Goal: Check status: Check status

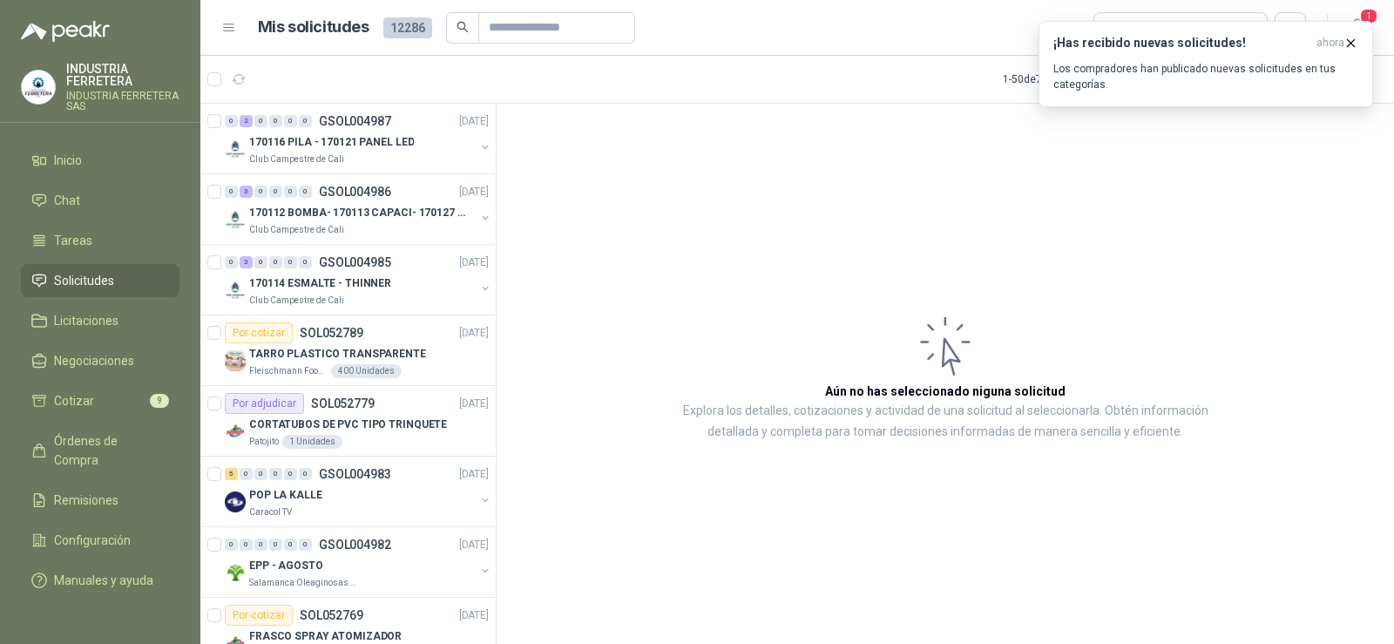
scroll to position [87, 0]
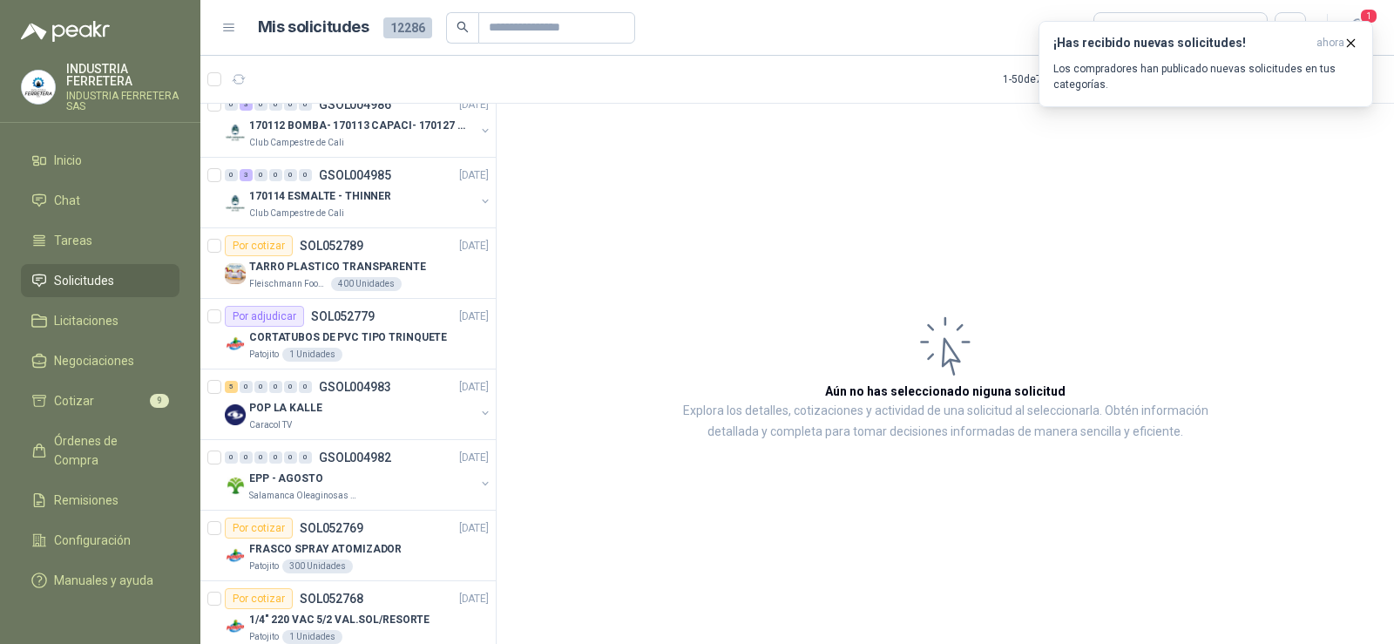
click at [1353, 45] on icon "button" at bounding box center [1351, 43] width 15 height 15
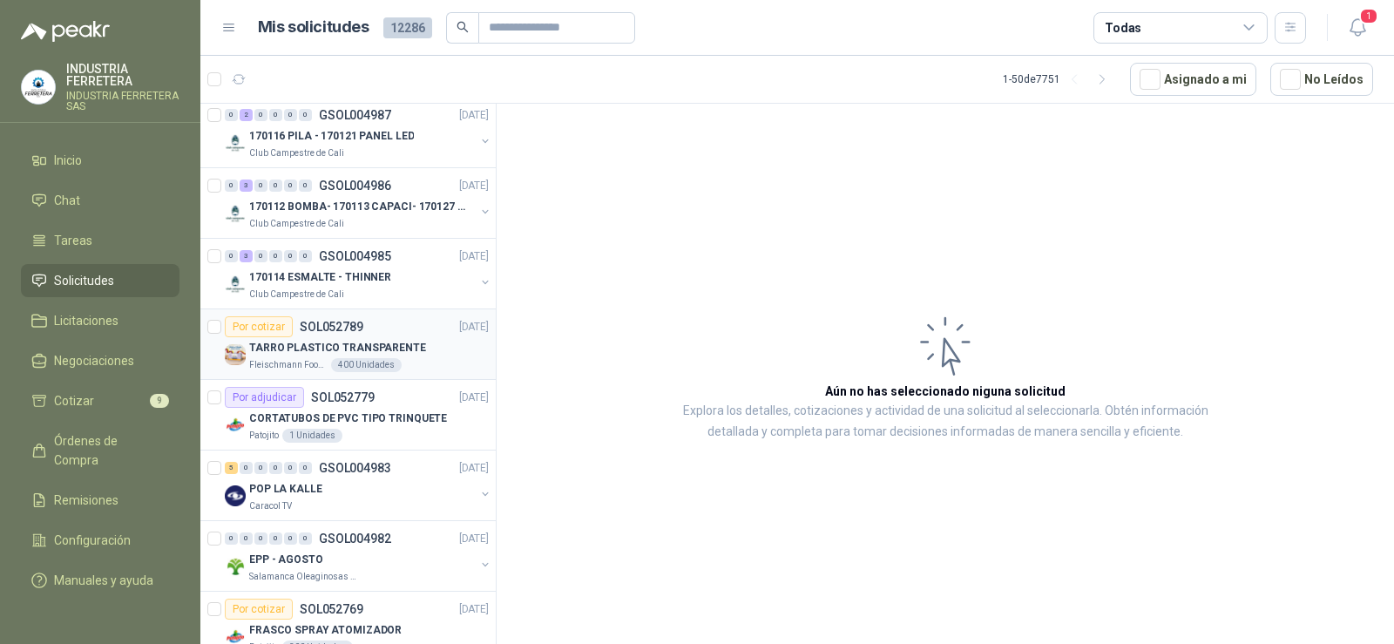
scroll to position [0, 0]
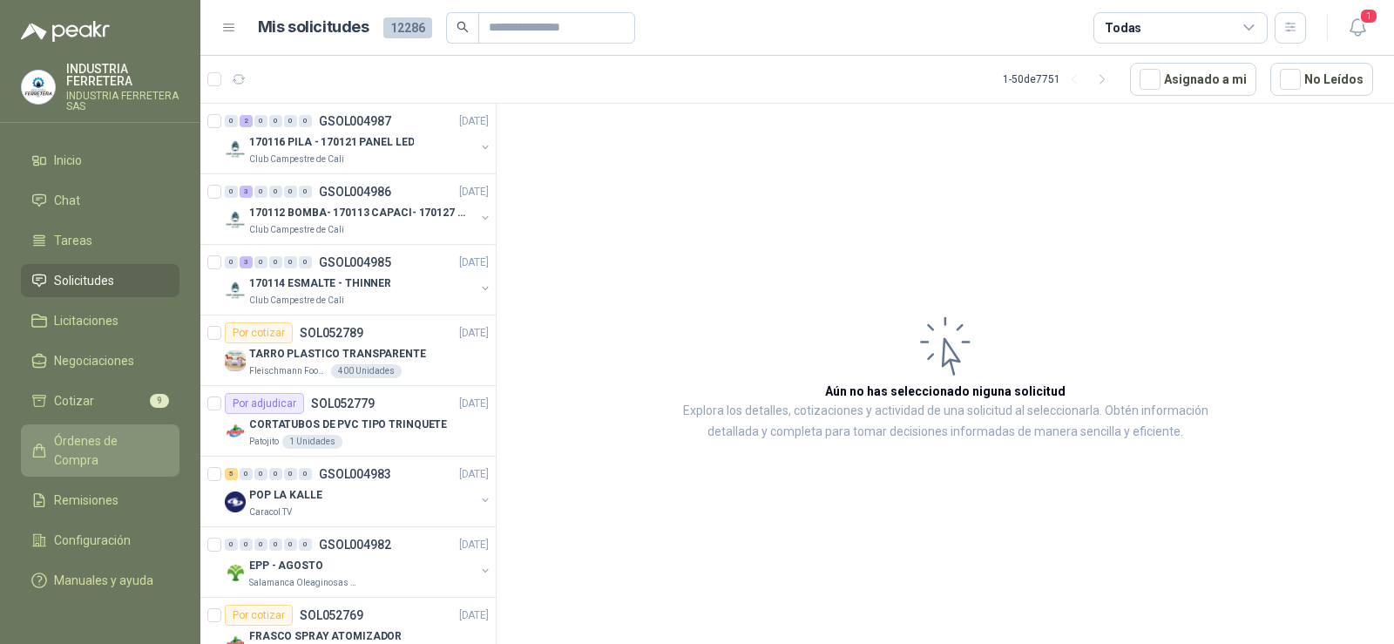
click at [99, 442] on span "Órdenes de Compra" at bounding box center [108, 450] width 109 height 38
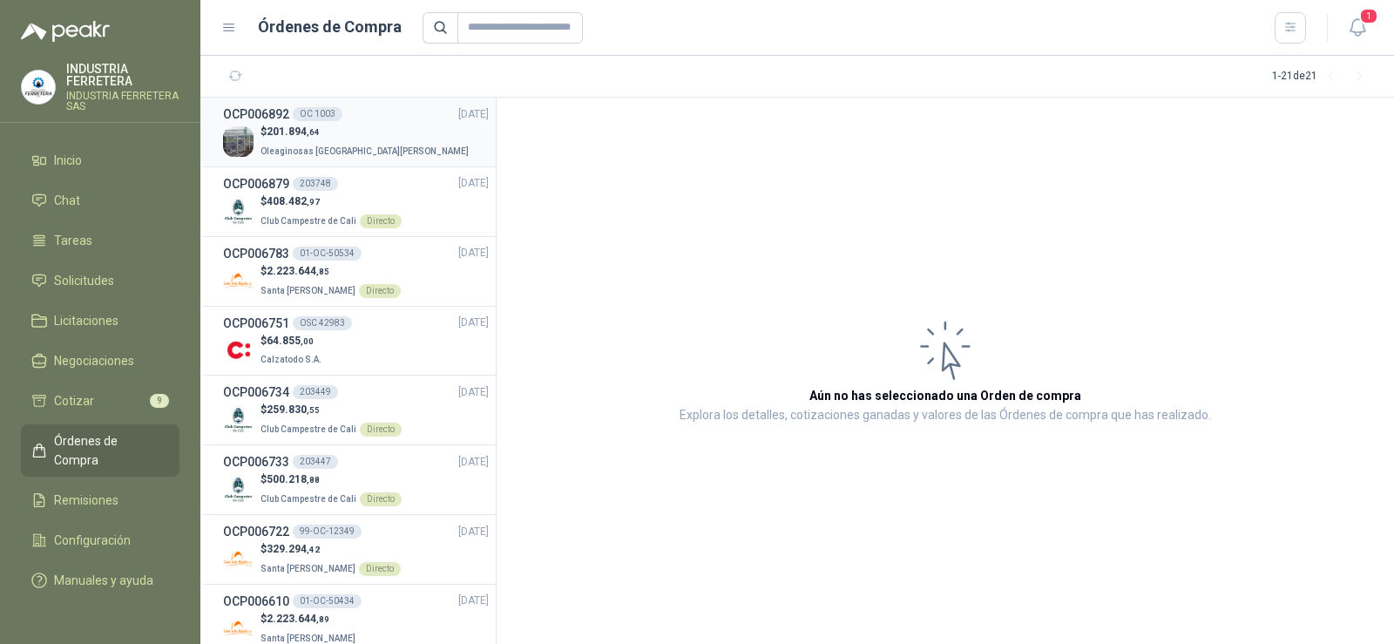
click at [350, 142] on p "Oleaginosas [GEOGRAPHIC_DATA][PERSON_NAME]" at bounding box center [367, 149] width 212 height 19
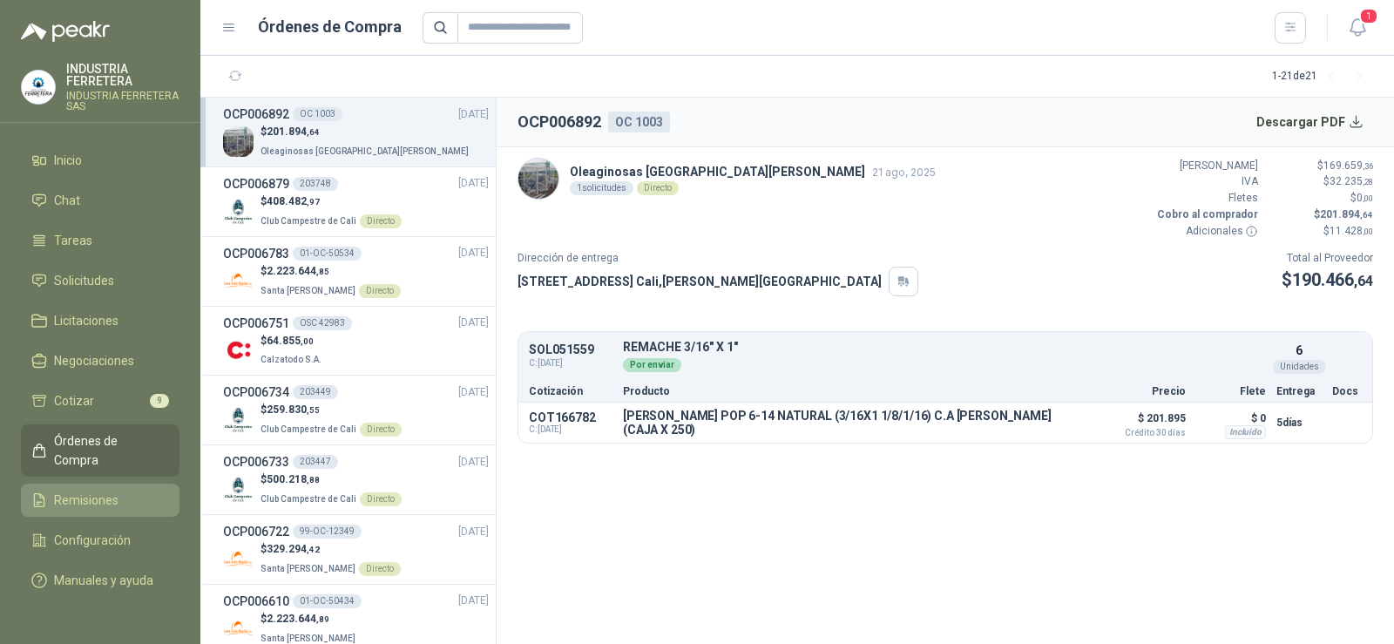
click at [97, 491] on span "Remisiones" at bounding box center [86, 500] width 64 height 19
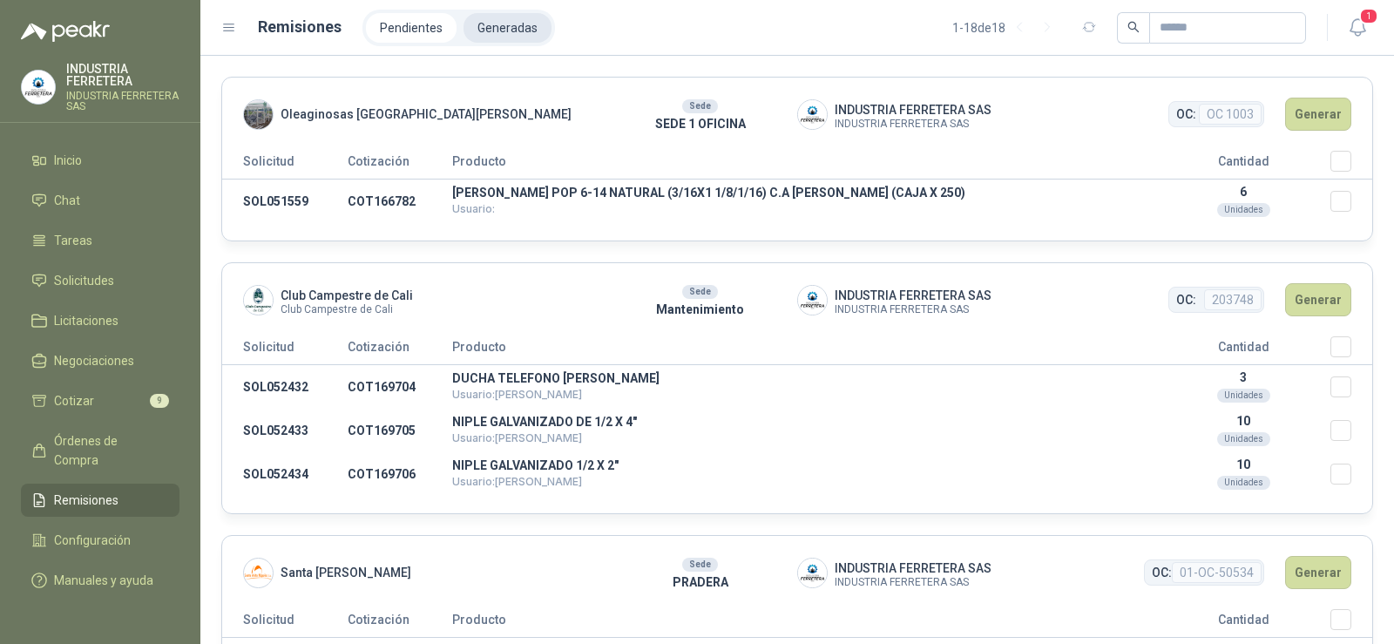
click at [511, 26] on li "Generadas" at bounding box center [508, 28] width 88 height 30
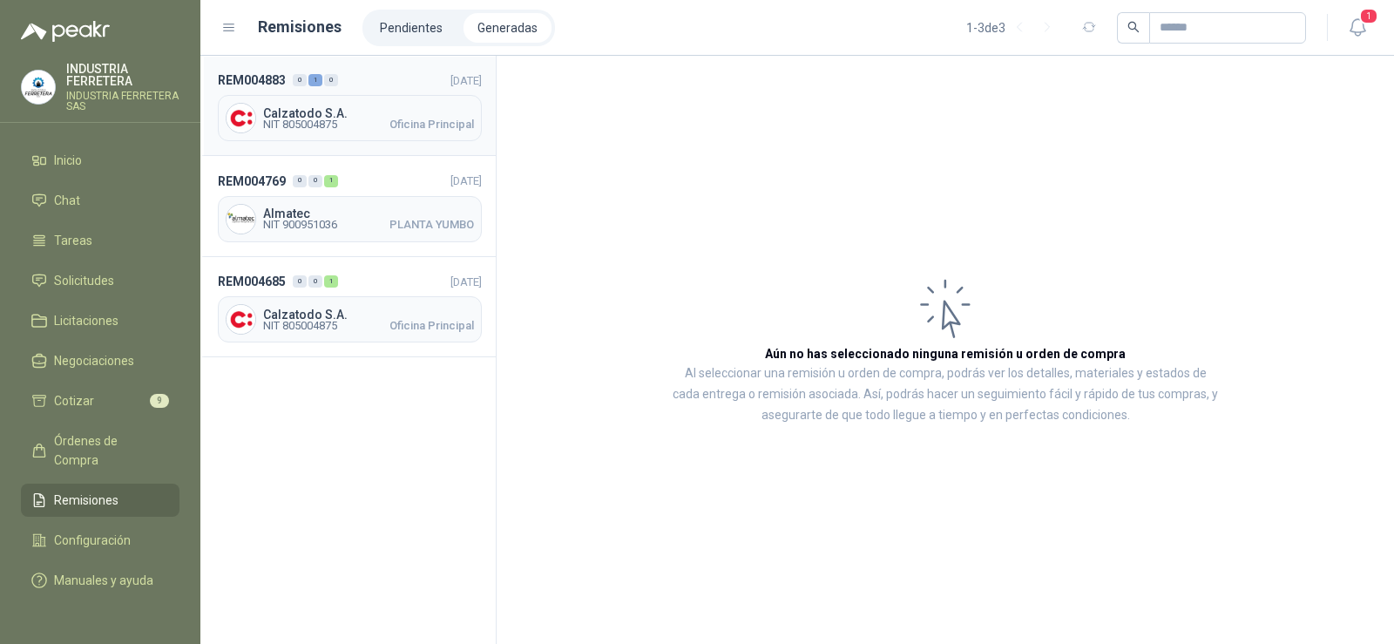
click at [392, 120] on span "Oficina Principal" at bounding box center [432, 124] width 85 height 10
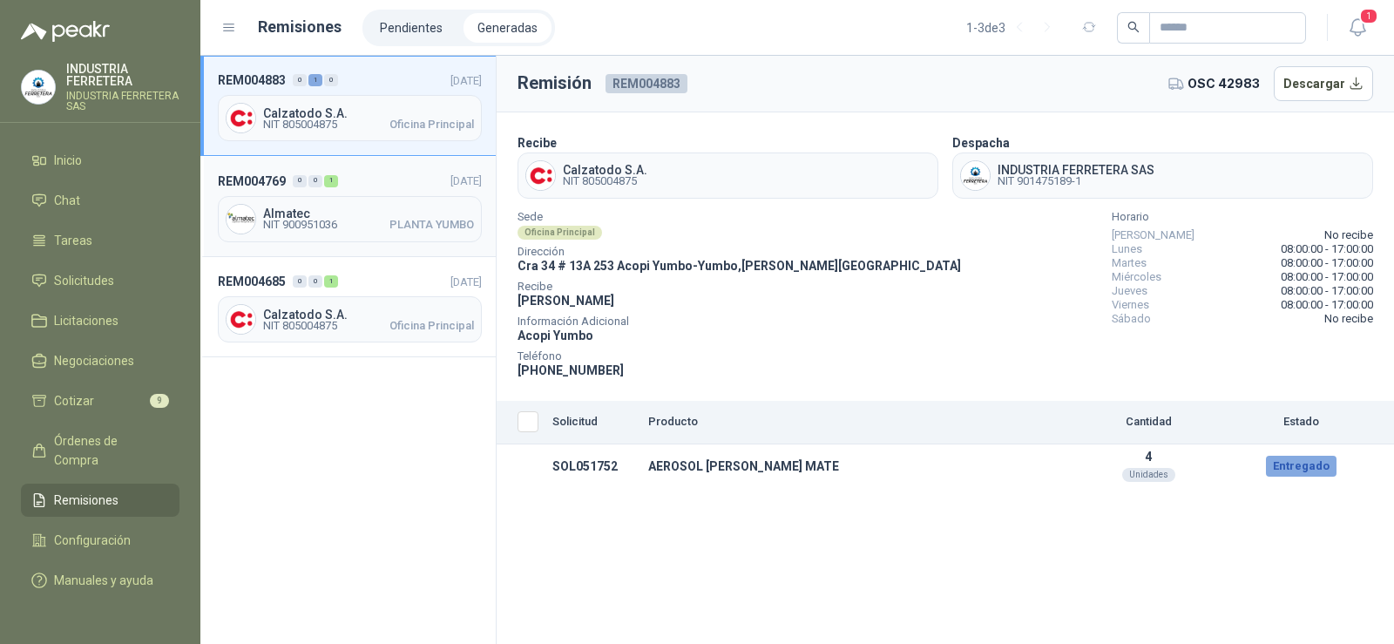
click at [375, 220] on span "NIT 900951036 PLANTA YUMBO" at bounding box center [368, 225] width 211 height 10
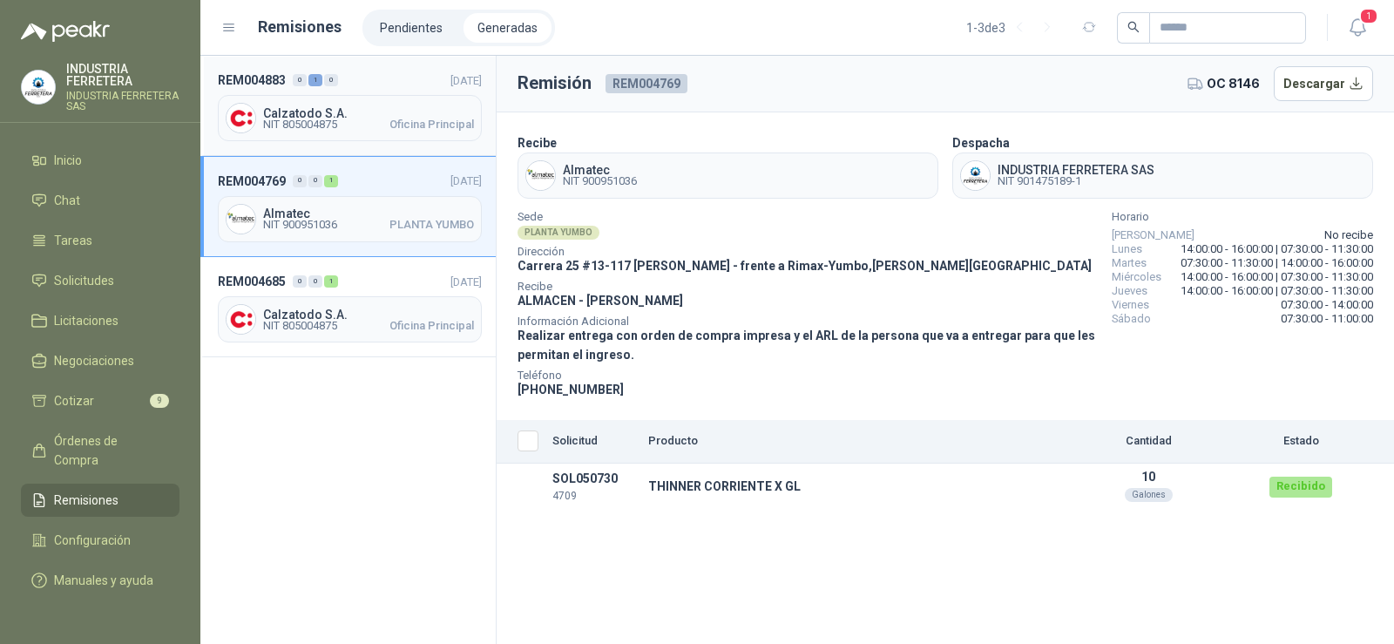
click at [339, 115] on span "Calzatodo S.A." at bounding box center [368, 113] width 211 height 12
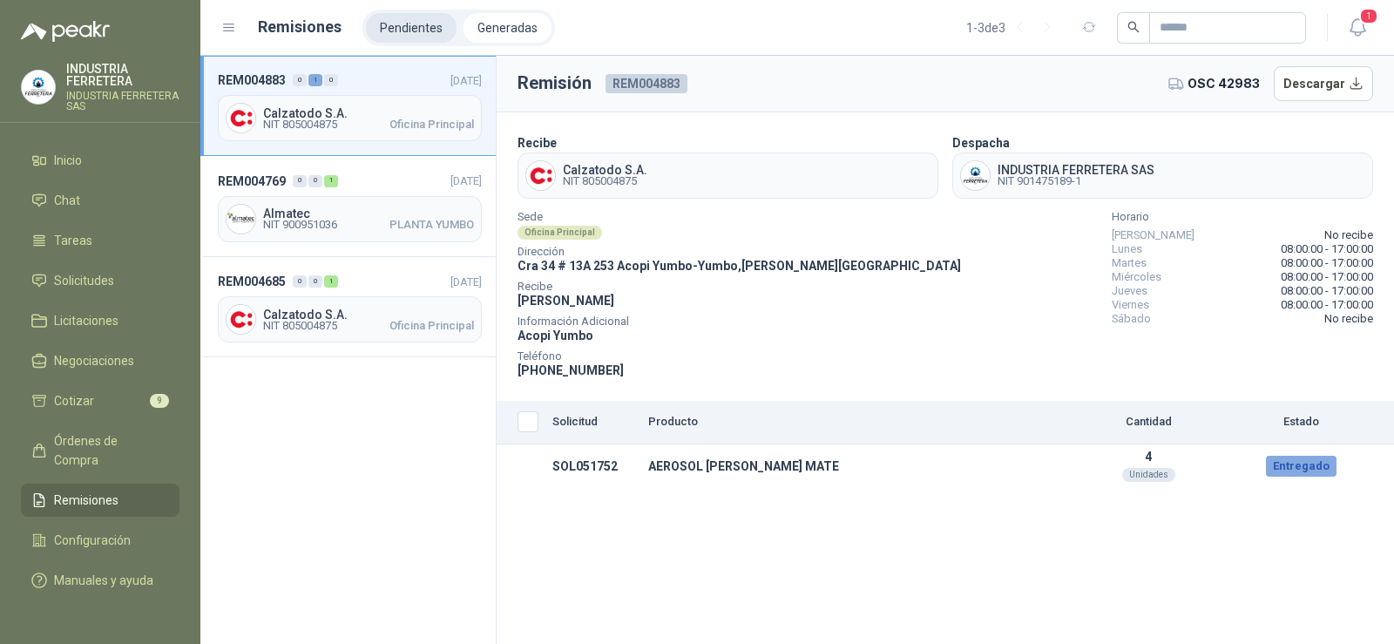
click at [399, 16] on li "Pendientes" at bounding box center [411, 28] width 91 height 30
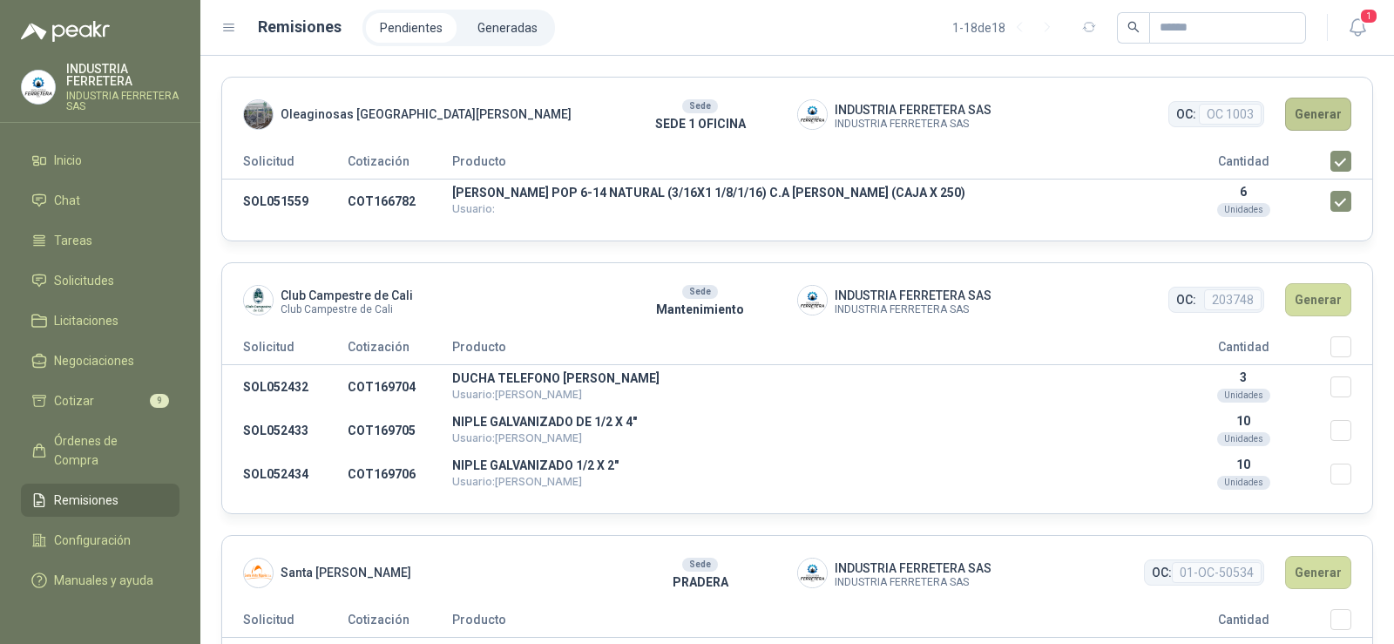
click at [1308, 109] on button "Generar" at bounding box center [1319, 114] width 66 height 33
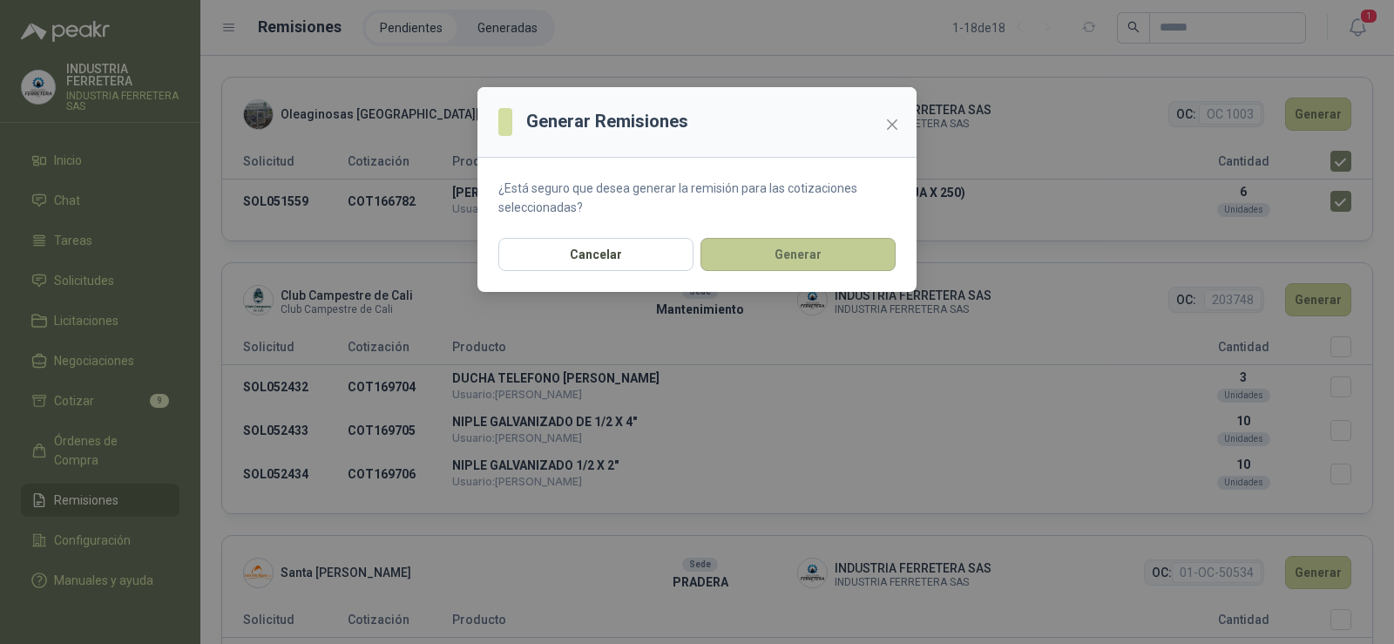
click at [783, 263] on button "Generar" at bounding box center [798, 254] width 195 height 33
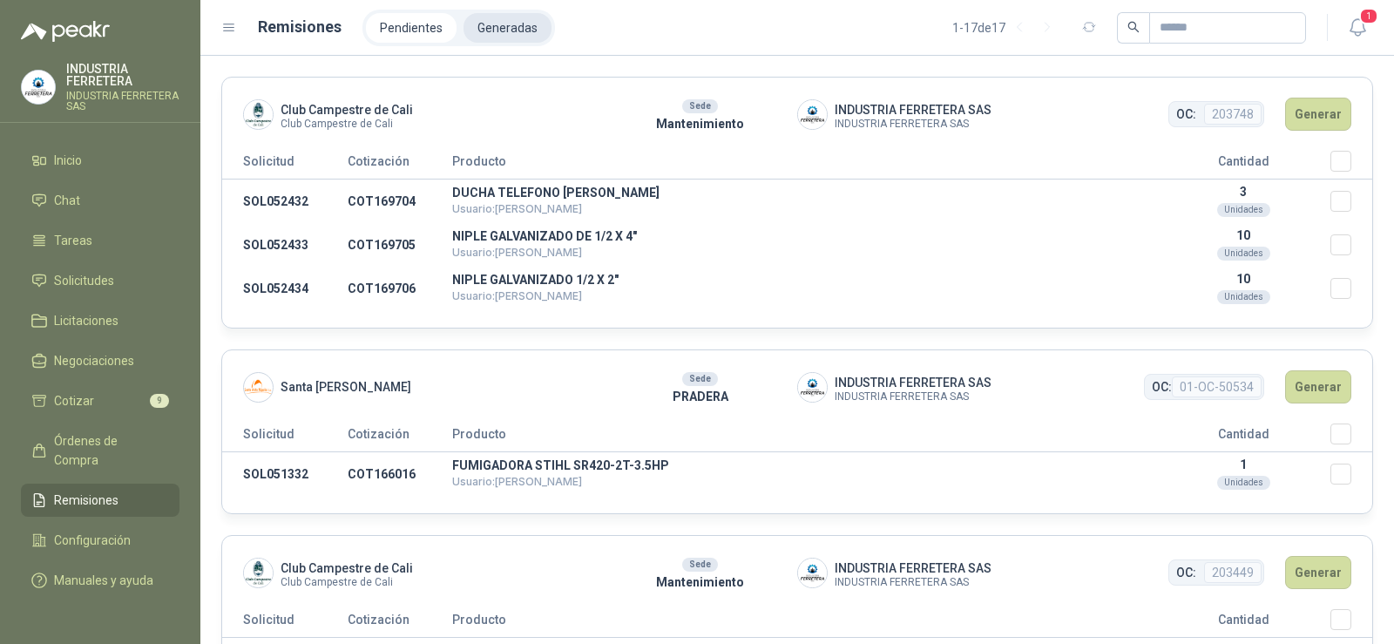
click at [519, 37] on li "Generadas" at bounding box center [508, 28] width 88 height 30
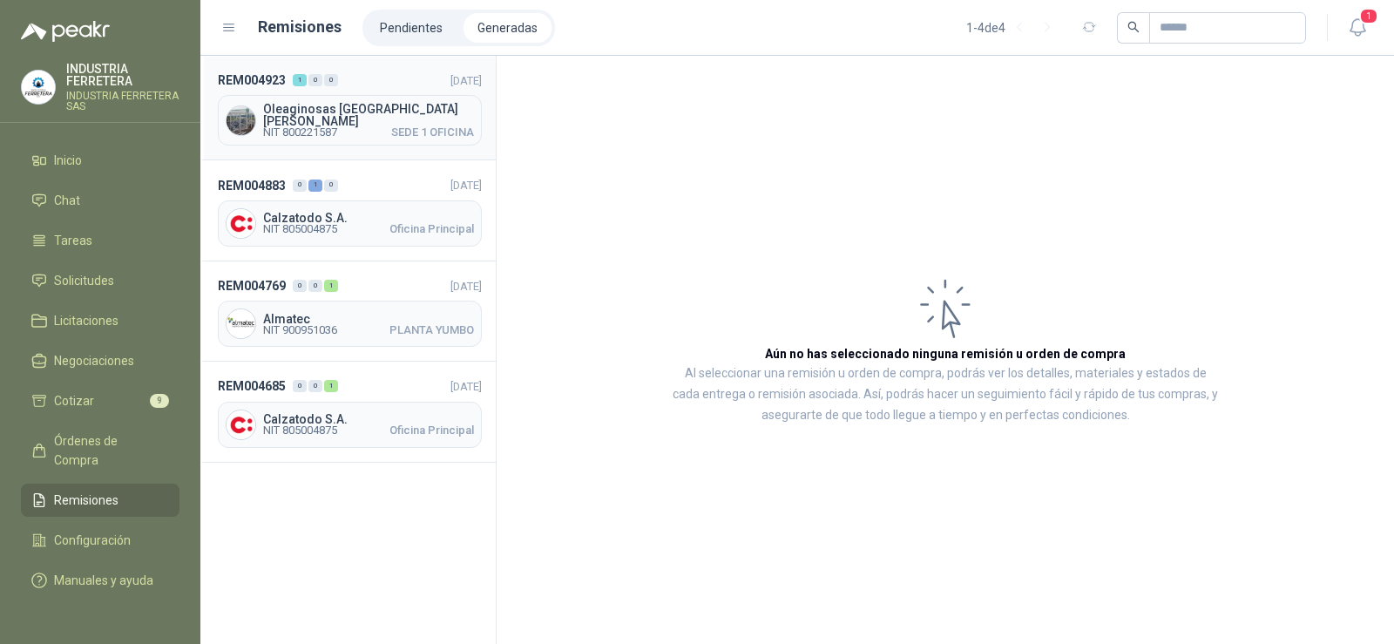
click at [354, 127] on span "NIT 800221587 SEDE 1 OFICINA" at bounding box center [368, 132] width 211 height 10
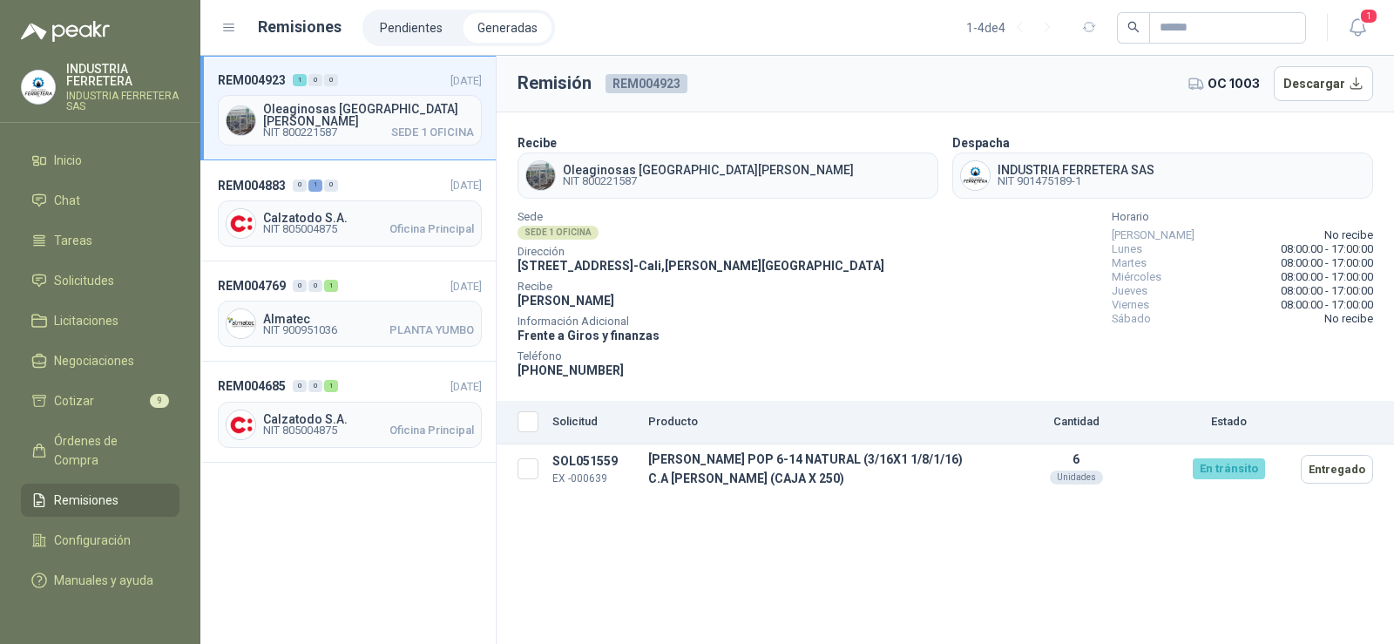
click at [761, 506] on div "Remisión REM004923 OC 1003 Descargar Recibe Oleaginosas [GEOGRAPHIC_DATA][PERSO…" at bounding box center [946, 350] width 898 height 588
click at [836, 79] on header "Remisión REM004923 OC 1003 Descargar" at bounding box center [946, 84] width 898 height 57
click at [1331, 466] on button "Entregado" at bounding box center [1337, 469] width 72 height 29
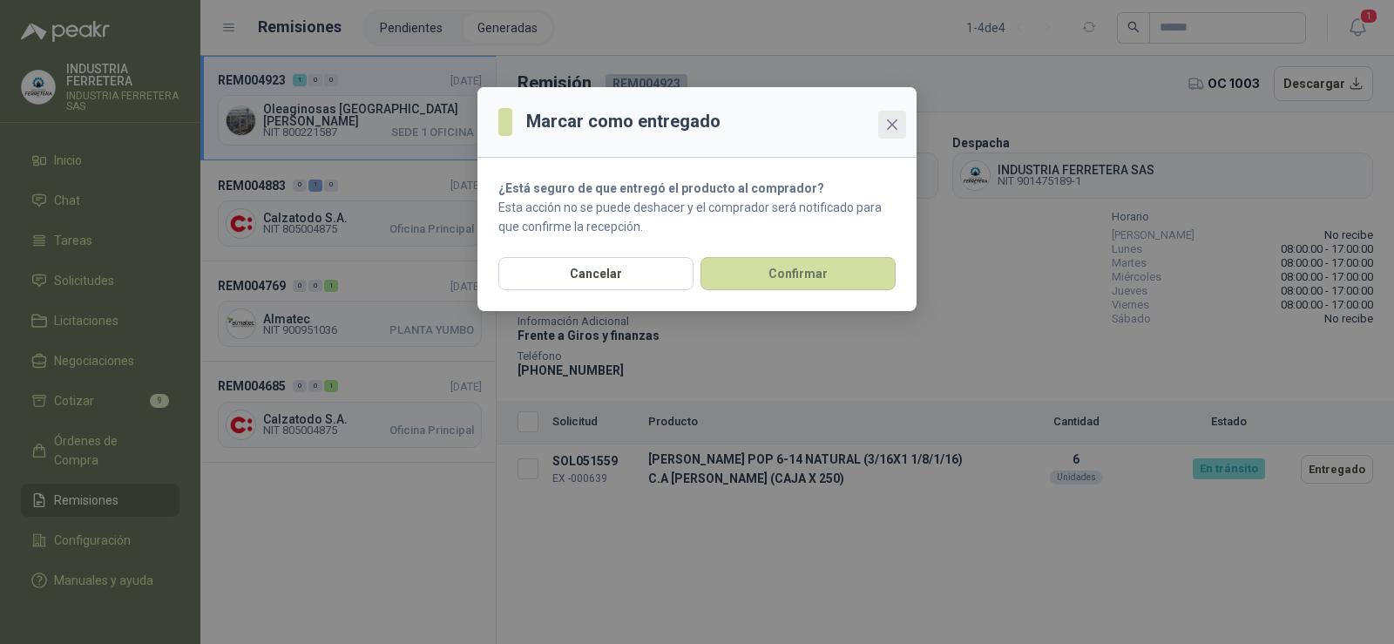
click at [895, 124] on icon "close" at bounding box center [893, 125] width 14 height 14
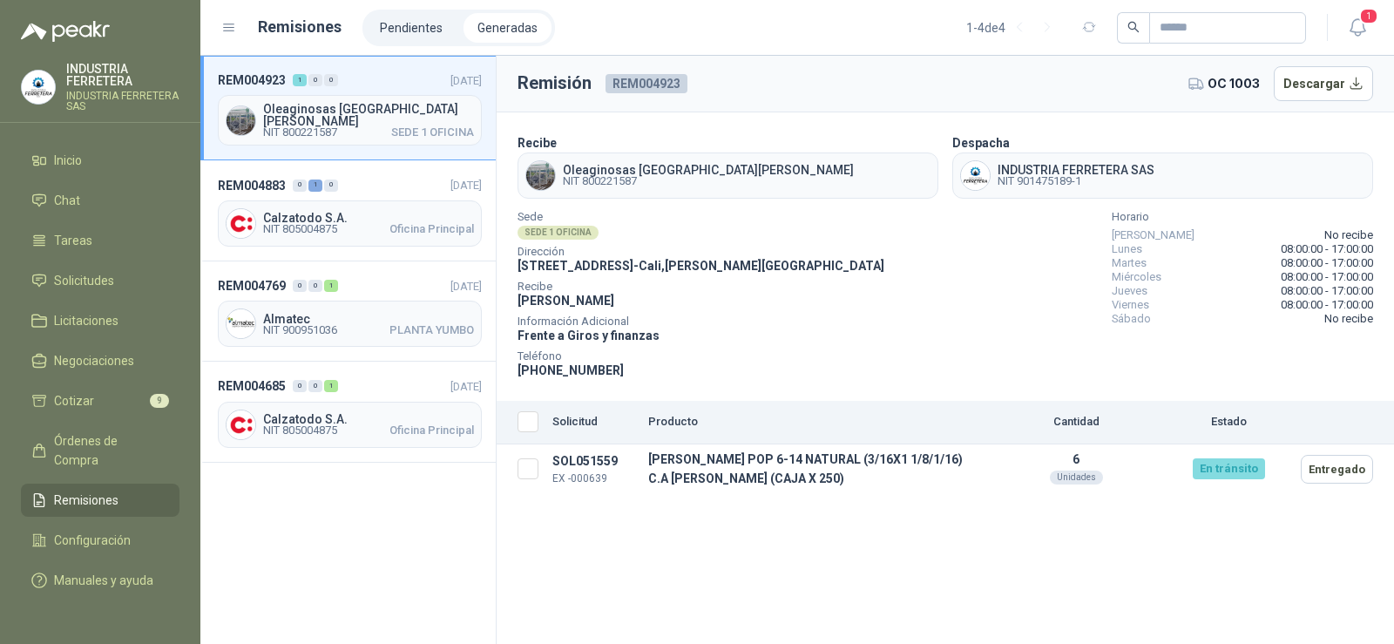
click at [1200, 549] on div "Remisión REM004923 OC 1003 Descargar Recibe Oleaginosas [GEOGRAPHIC_DATA][PERSO…" at bounding box center [946, 350] width 898 height 588
click at [1322, 82] on button "Descargar" at bounding box center [1324, 83] width 100 height 35
